Goal: Task Accomplishment & Management: Manage account settings

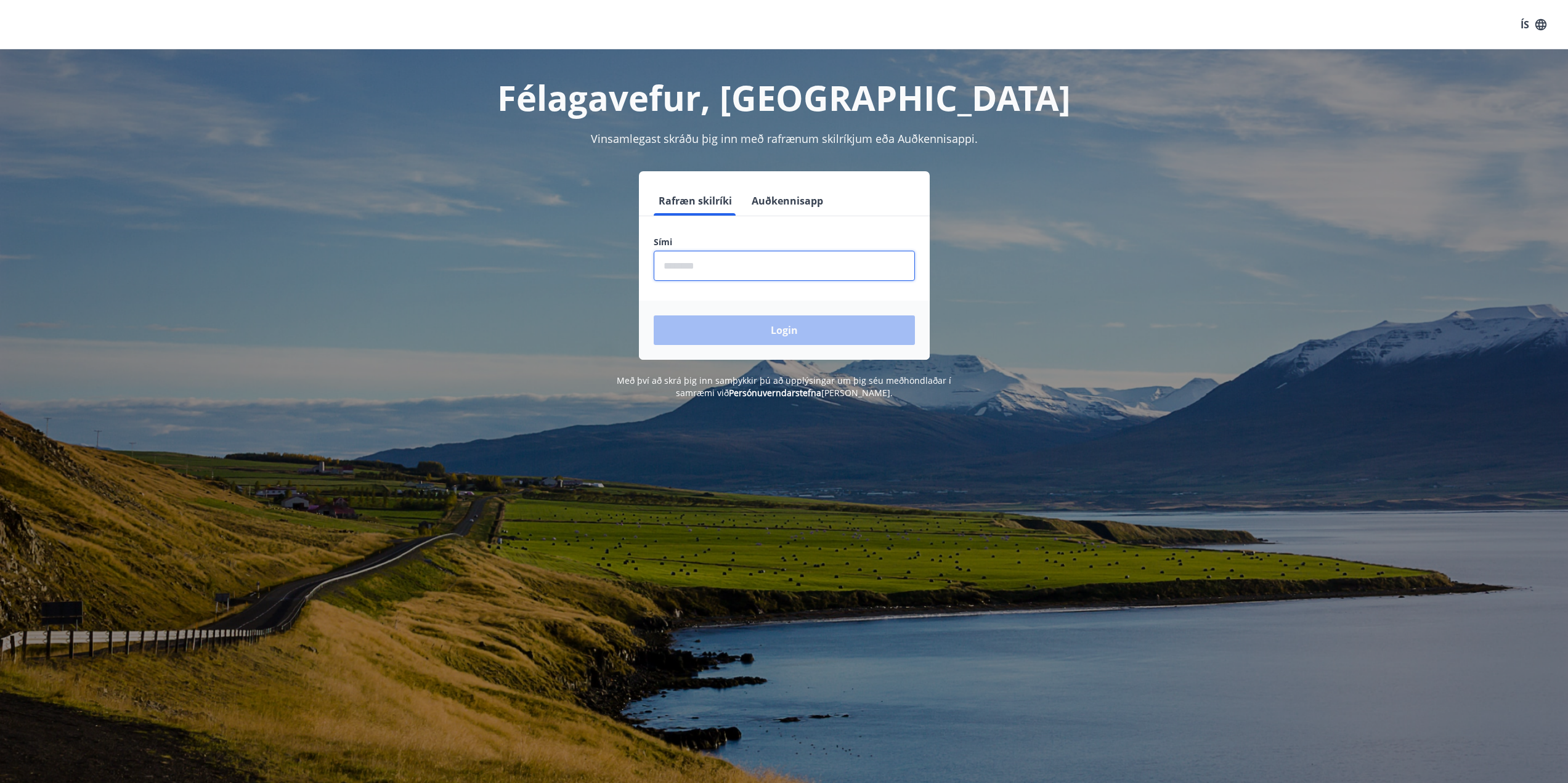
click at [749, 265] on input "phone" at bounding box center [784, 266] width 261 height 30
type input "********"
click at [731, 319] on button "Login" at bounding box center [784, 330] width 261 height 30
